Goal: Information Seeking & Learning: Learn about a topic

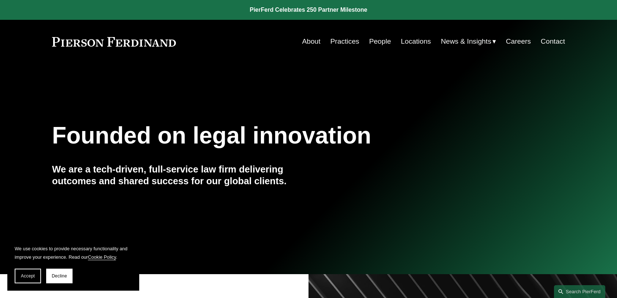
click at [418, 40] on link "Locations" at bounding box center [416, 41] width 30 height 14
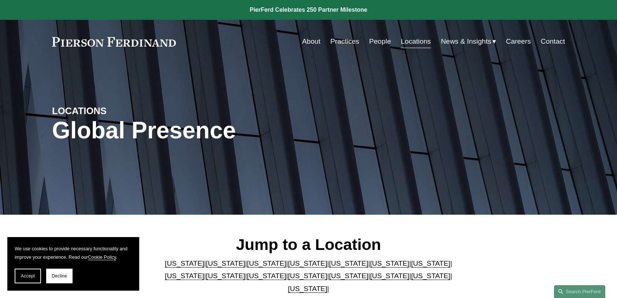
scroll to position [73, 0]
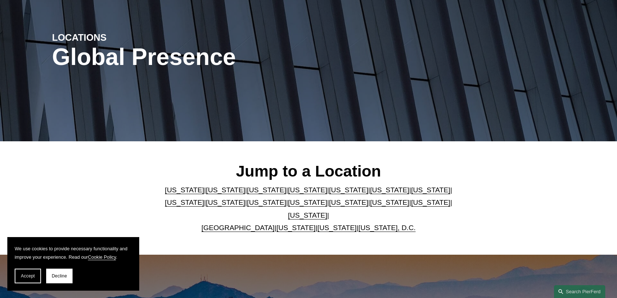
click at [411, 206] on link "[US_STATE]" at bounding box center [430, 202] width 39 height 8
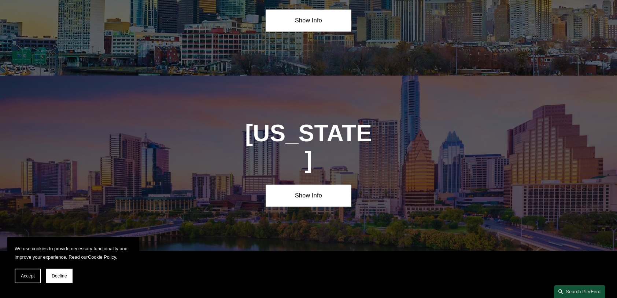
scroll to position [2329, 0]
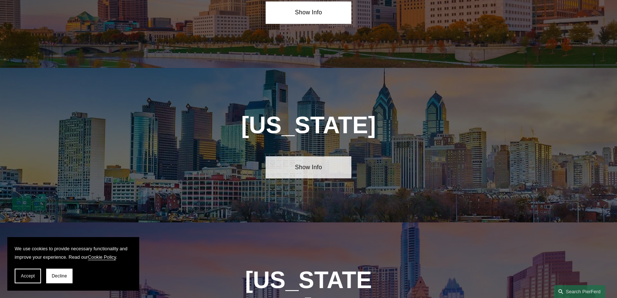
click at [315, 156] on link "Show Info" at bounding box center [308, 167] width 85 height 22
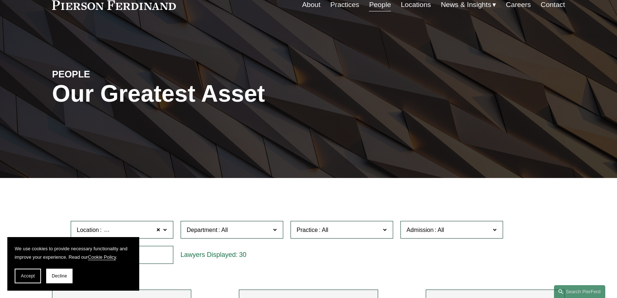
scroll to position [110, 0]
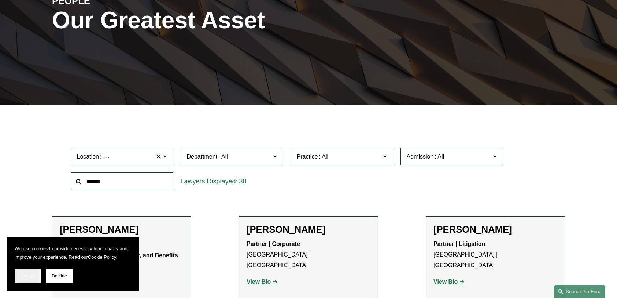
click at [24, 276] on span "Accept" at bounding box center [28, 275] width 14 height 5
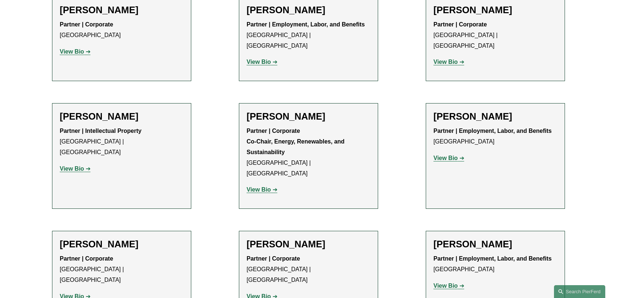
scroll to position [879, 0]
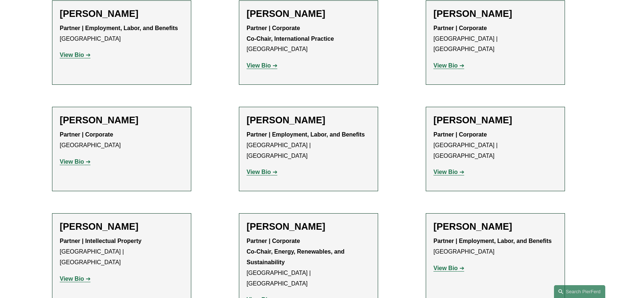
click at [257, 169] on strong "View Bio" at bounding box center [259, 172] width 24 height 6
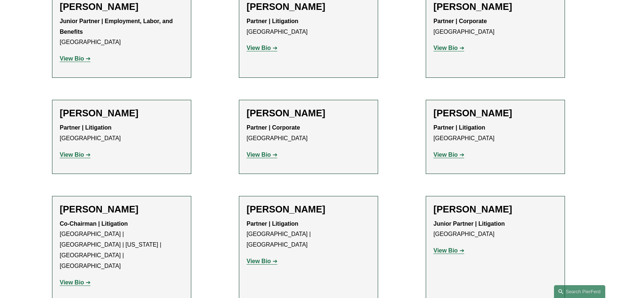
scroll to position [403, 0]
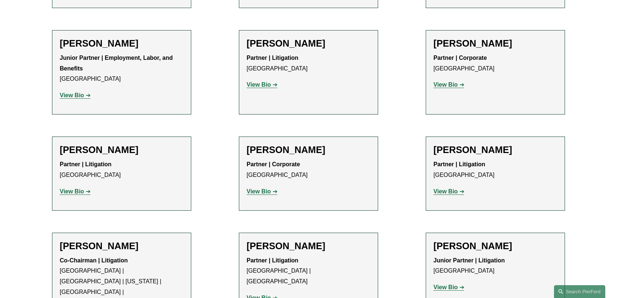
click at [262, 191] on strong "View Bio" at bounding box center [259, 191] width 24 height 6
click at [82, 188] on strong "View Bio" at bounding box center [72, 191] width 24 height 6
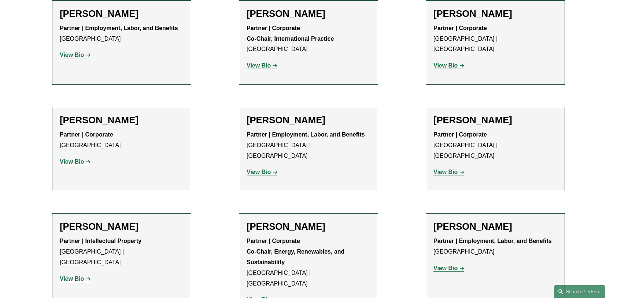
scroll to position [1099, 0]
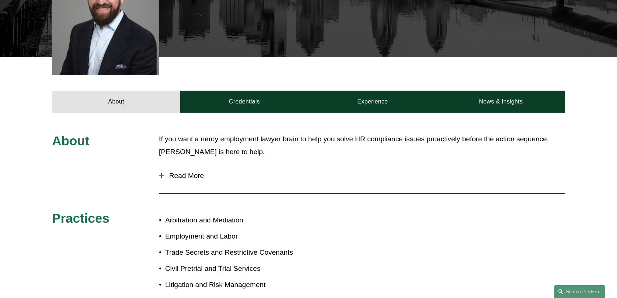
scroll to position [293, 0]
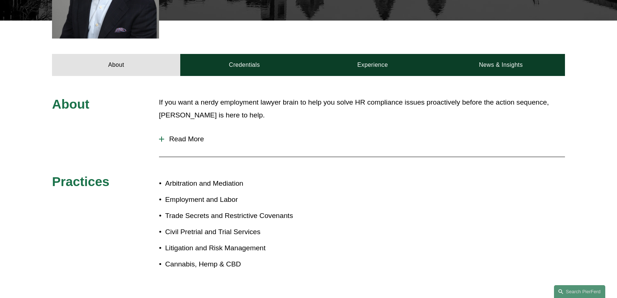
click at [158, 128] on div "About If you want a nerdy employment lawyer brain to help you solve HR complian…" at bounding box center [308, 190] width 617 height 188
click at [161, 139] on div at bounding box center [161, 139] width 5 height 1
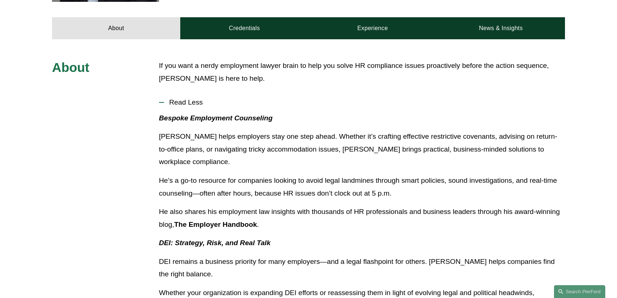
scroll to position [183, 0]
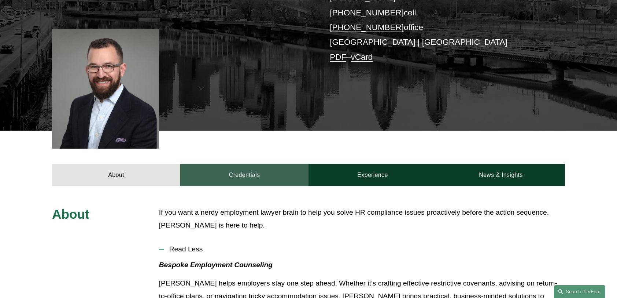
click at [242, 164] on link "Credentials" at bounding box center [244, 175] width 128 height 22
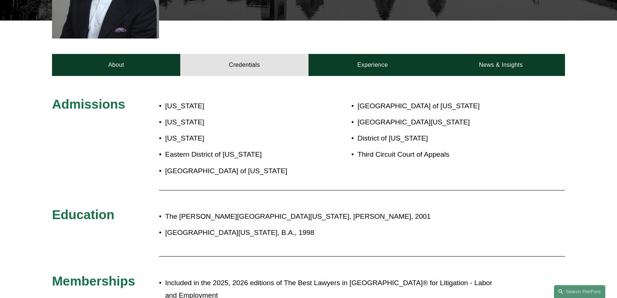
scroll to position [257, 0]
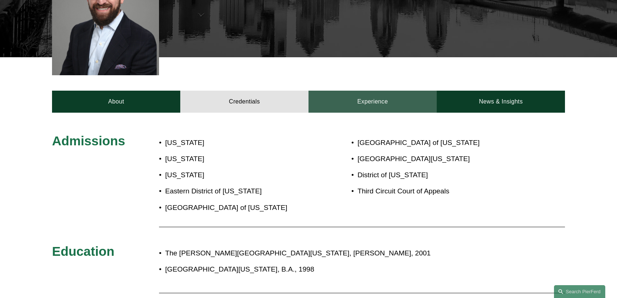
click at [367, 91] on link "Experience" at bounding box center [373, 102] width 128 height 22
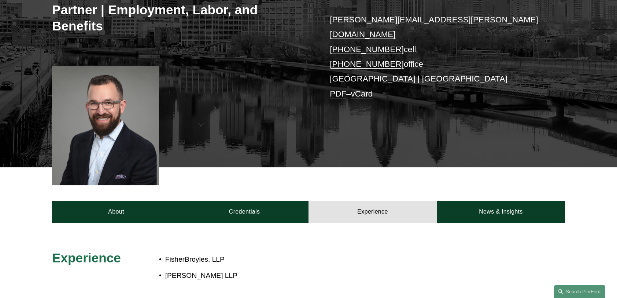
scroll to position [110, 0]
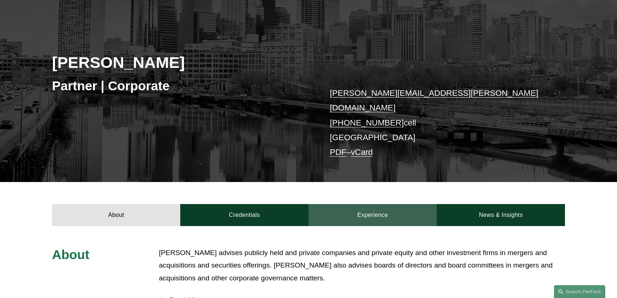
scroll to position [110, 0]
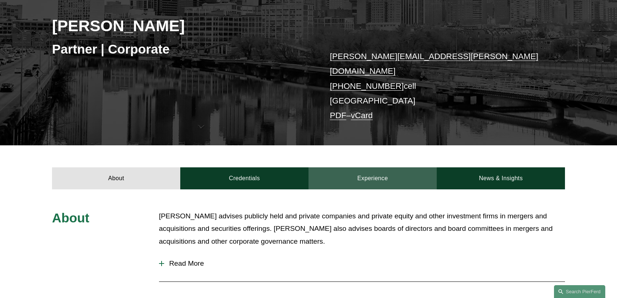
click at [371, 169] on link "Experience" at bounding box center [373, 178] width 128 height 22
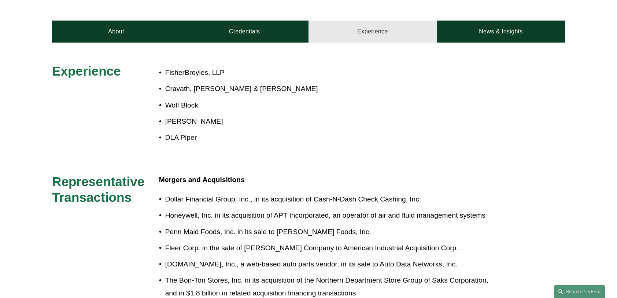
scroll to position [183, 0]
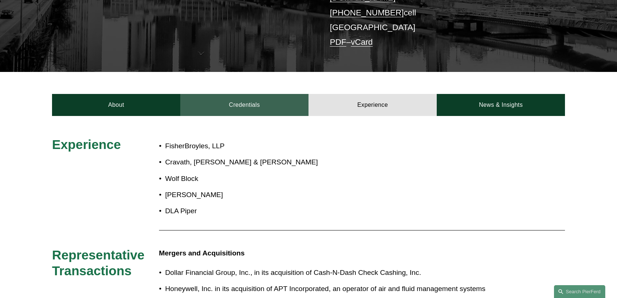
click at [248, 98] on link "Credentials" at bounding box center [244, 105] width 128 height 22
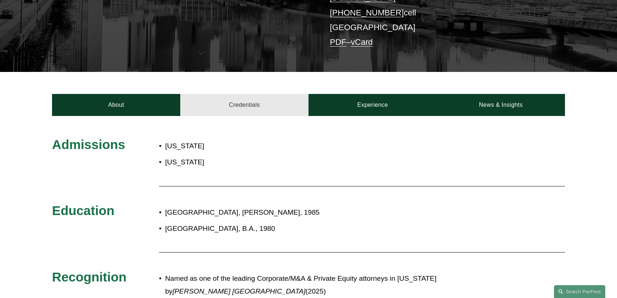
scroll to position [73, 0]
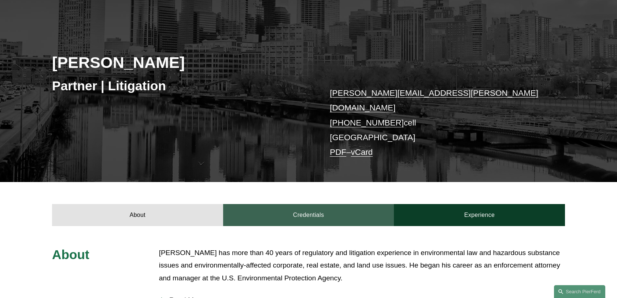
scroll to position [147, 0]
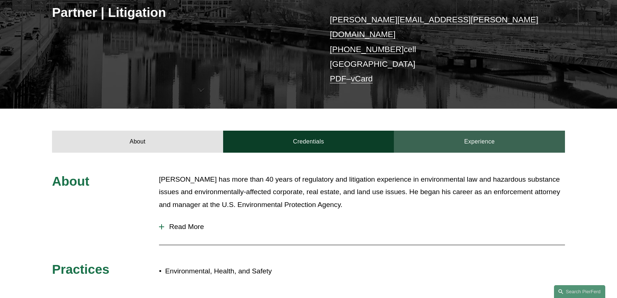
click at [475, 131] on link "Experience" at bounding box center [479, 141] width 171 height 22
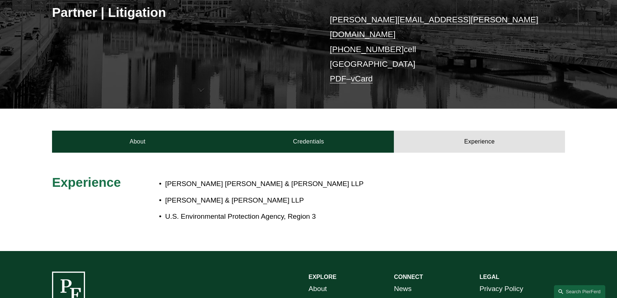
scroll to position [0, 0]
